Goal: Task Accomplishment & Management: Use online tool/utility

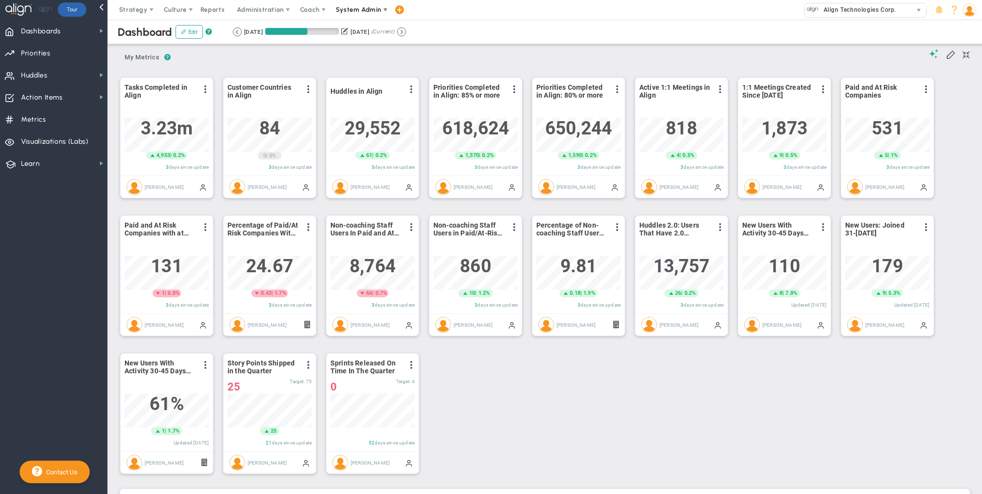
click at [358, 7] on span "System Admin" at bounding box center [359, 9] width 46 height 7
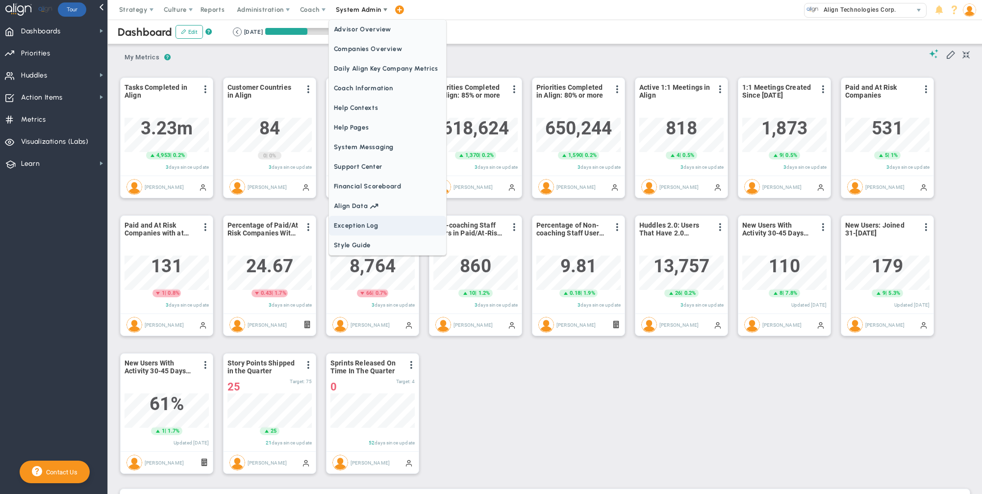
click at [380, 223] on span "Exception Log" at bounding box center [387, 226] width 117 height 20
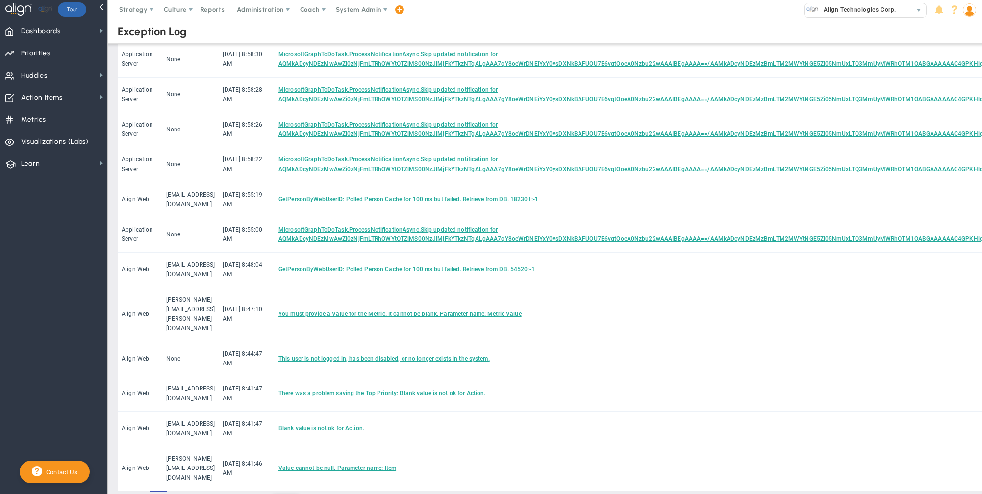
click at [282, 493] on span "20" at bounding box center [279, 502] width 14 height 17
click at [278, 449] on li "250" at bounding box center [286, 453] width 28 height 21
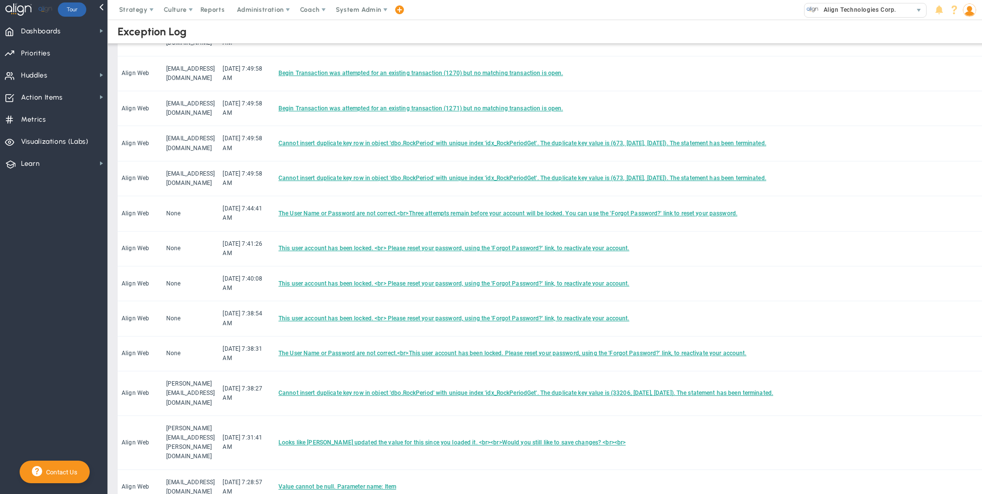
click at [973, 7] on img at bounding box center [969, 9] width 13 height 13
click at [962, 104] on span "Sign Out" at bounding box center [941, 108] width 79 height 20
